Goal: Information Seeking & Learning: Learn about a topic

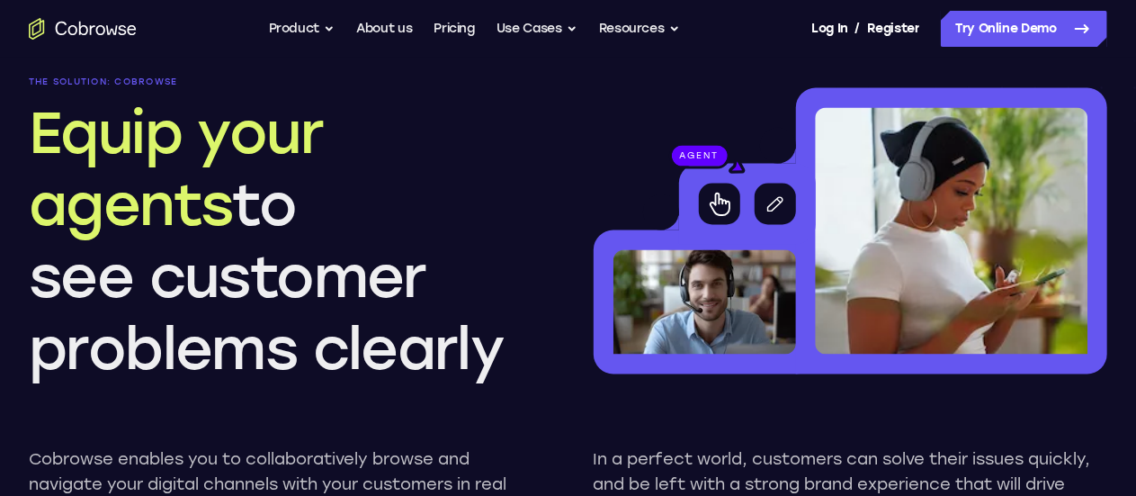
scroll to position [1709, 0]
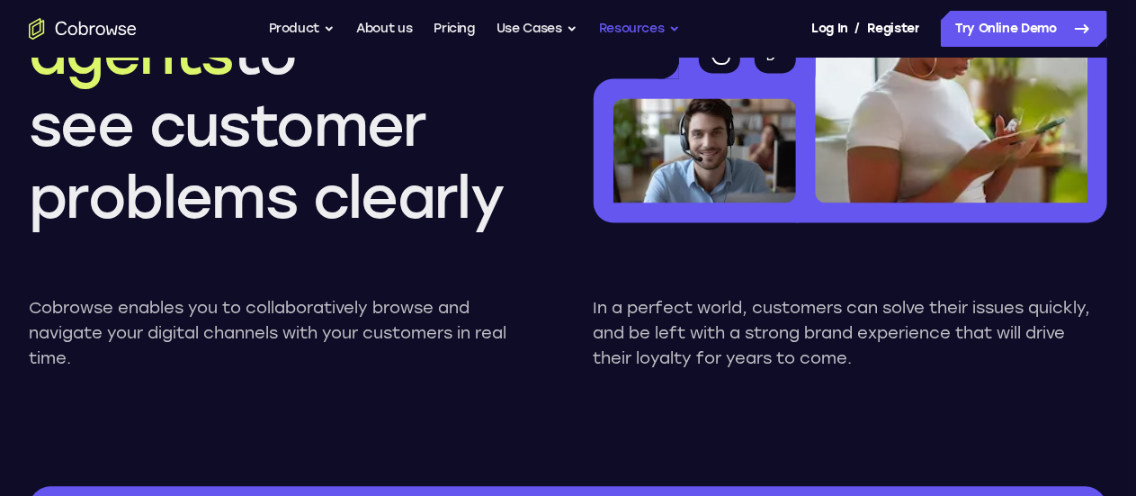
click at [649, 28] on button "Resources" at bounding box center [639, 29] width 81 height 36
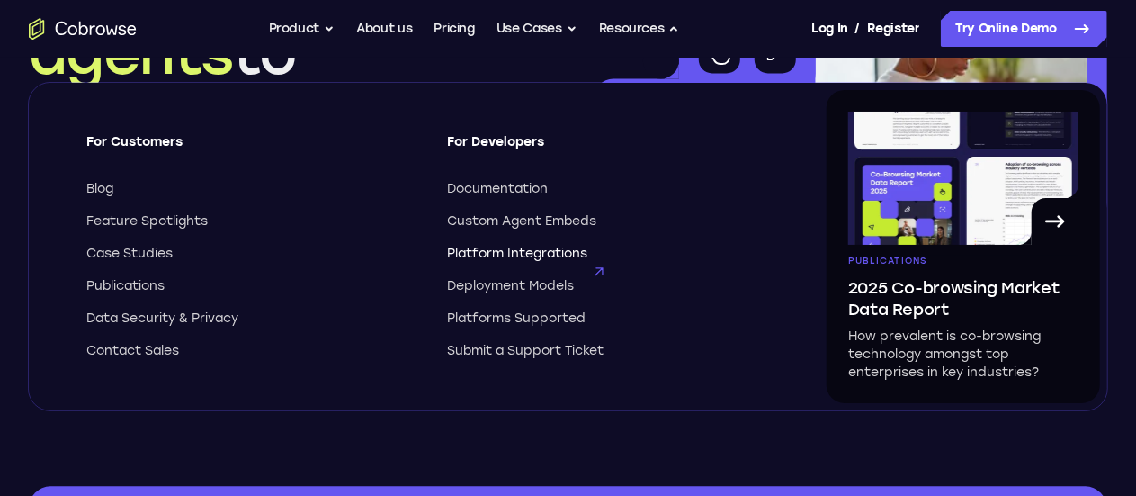
click at [487, 255] on span "Platform Integrations" at bounding box center [518, 254] width 140 height 18
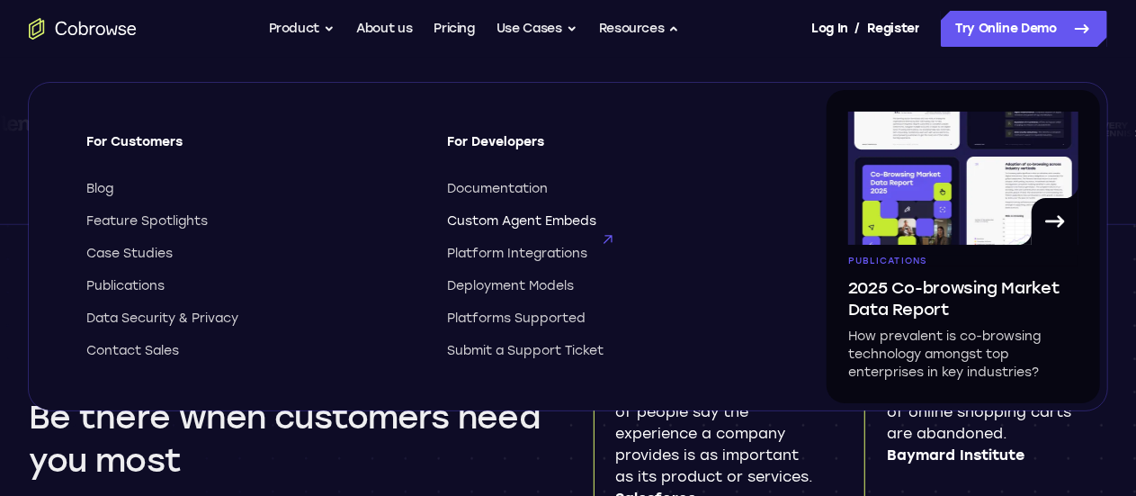
scroll to position [360, 0]
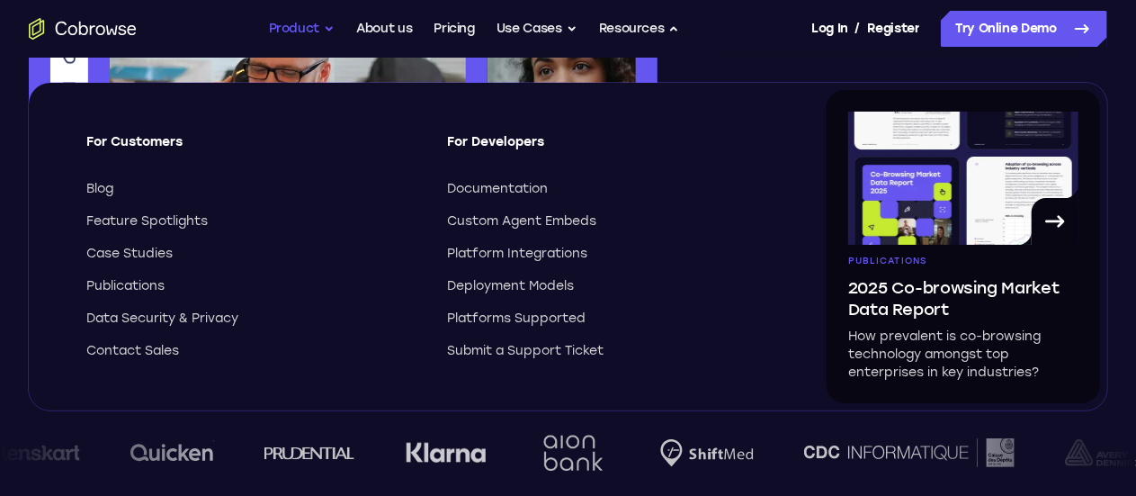
click at [317, 33] on button "Product" at bounding box center [302, 29] width 67 height 36
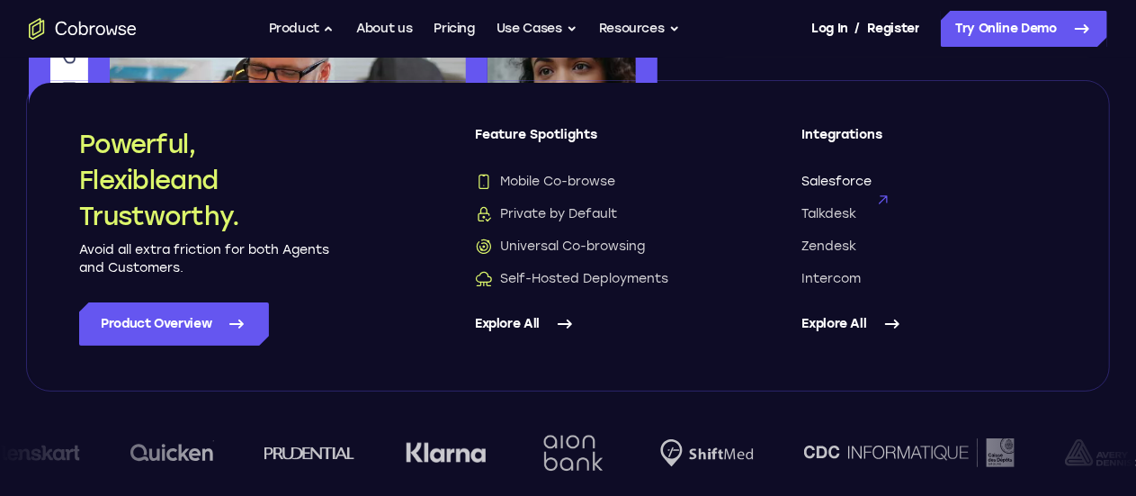
click at [851, 183] on span "Salesforce" at bounding box center [837, 182] width 70 height 18
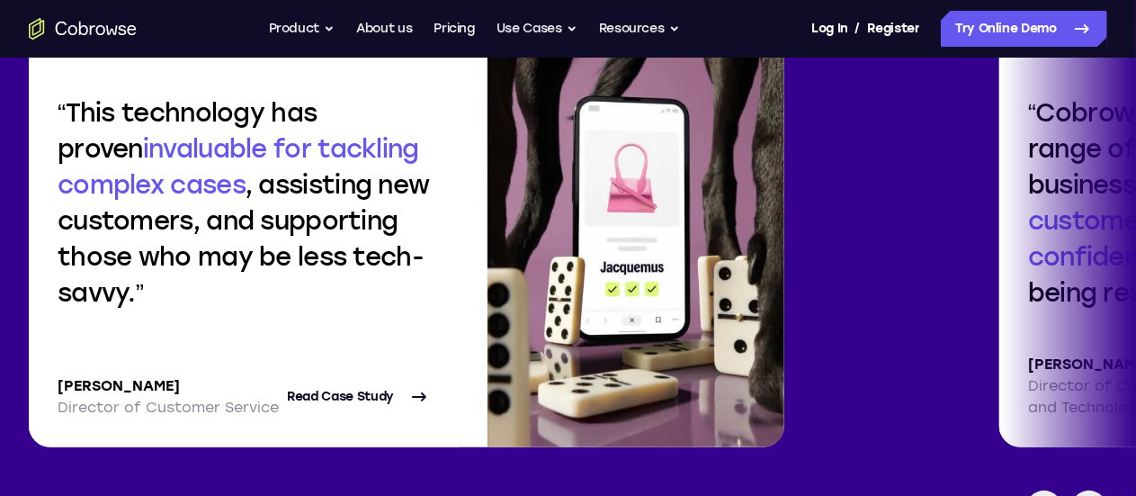
scroll to position [3508, 0]
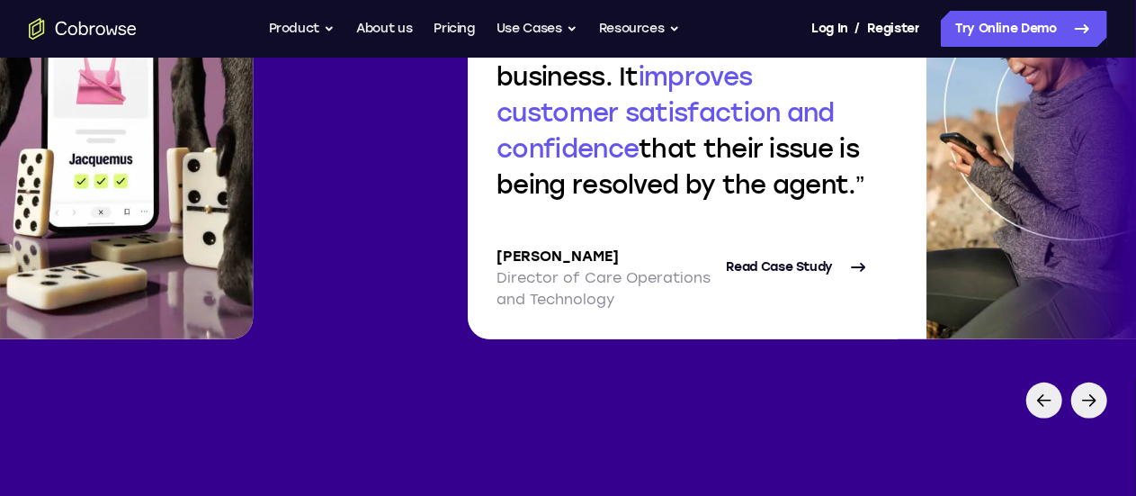
click at [252, 339] on img at bounding box center [104, 114] width 297 height 450
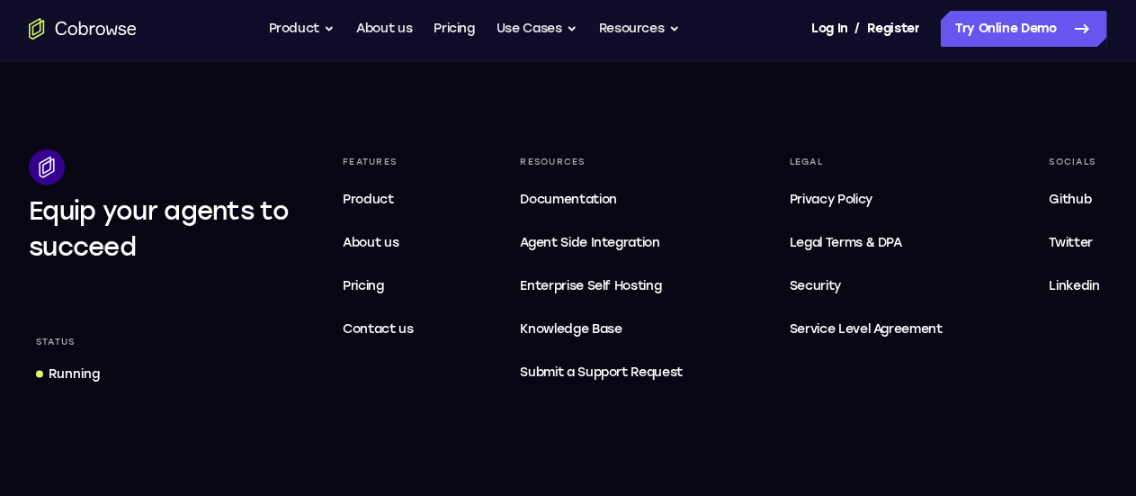
scroll to position [4407, 0]
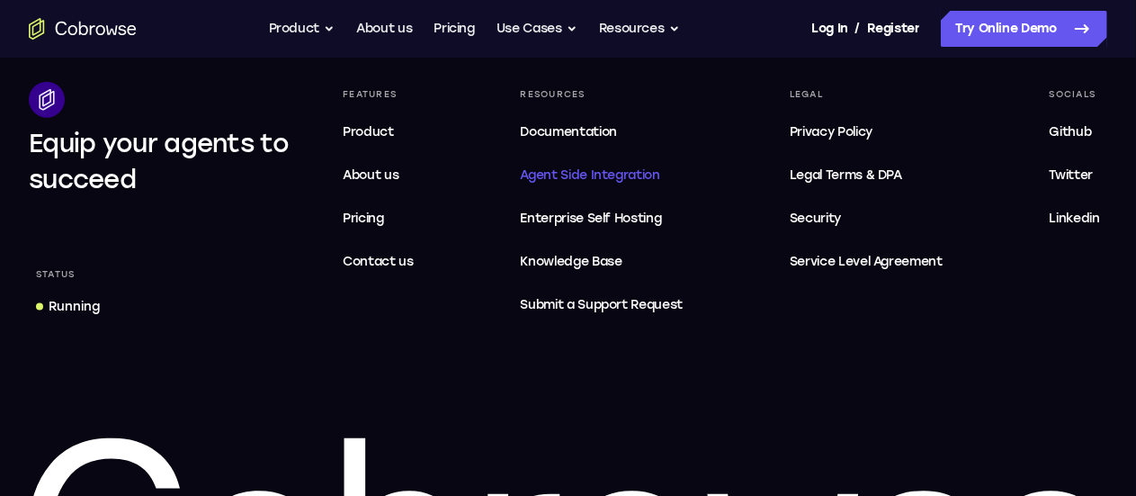
click at [656, 186] on span "Agent Side Integration" at bounding box center [602, 176] width 163 height 22
